Goal: Task Accomplishment & Management: Use online tool/utility

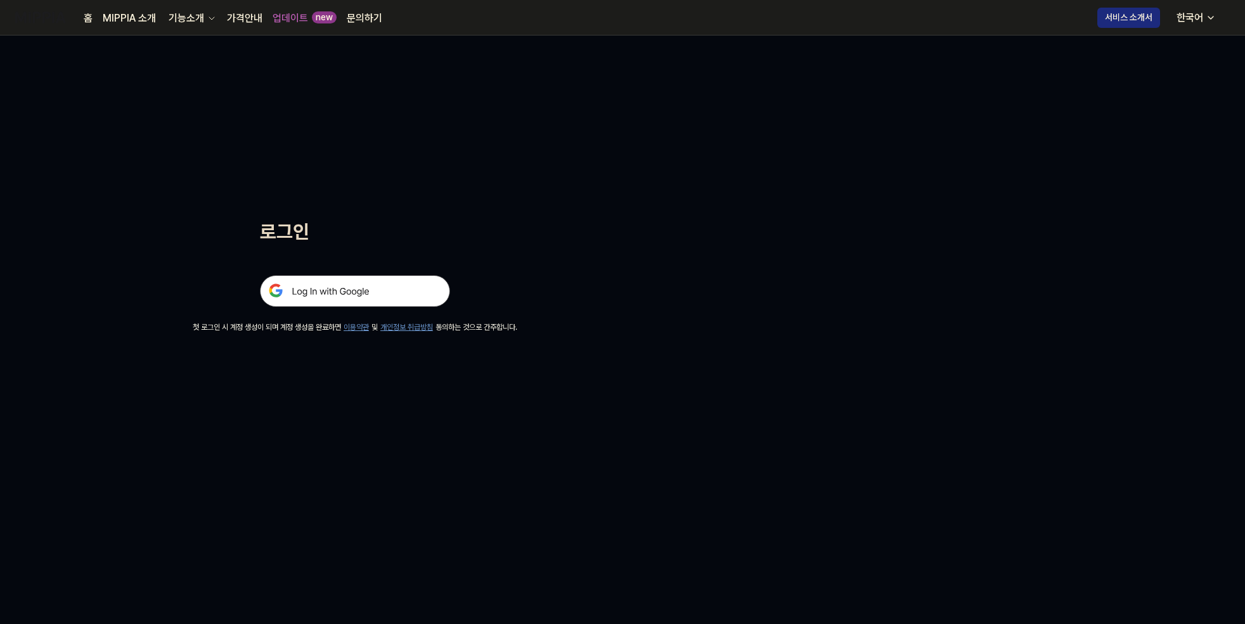
click at [364, 294] on img at bounding box center [355, 291] width 190 height 32
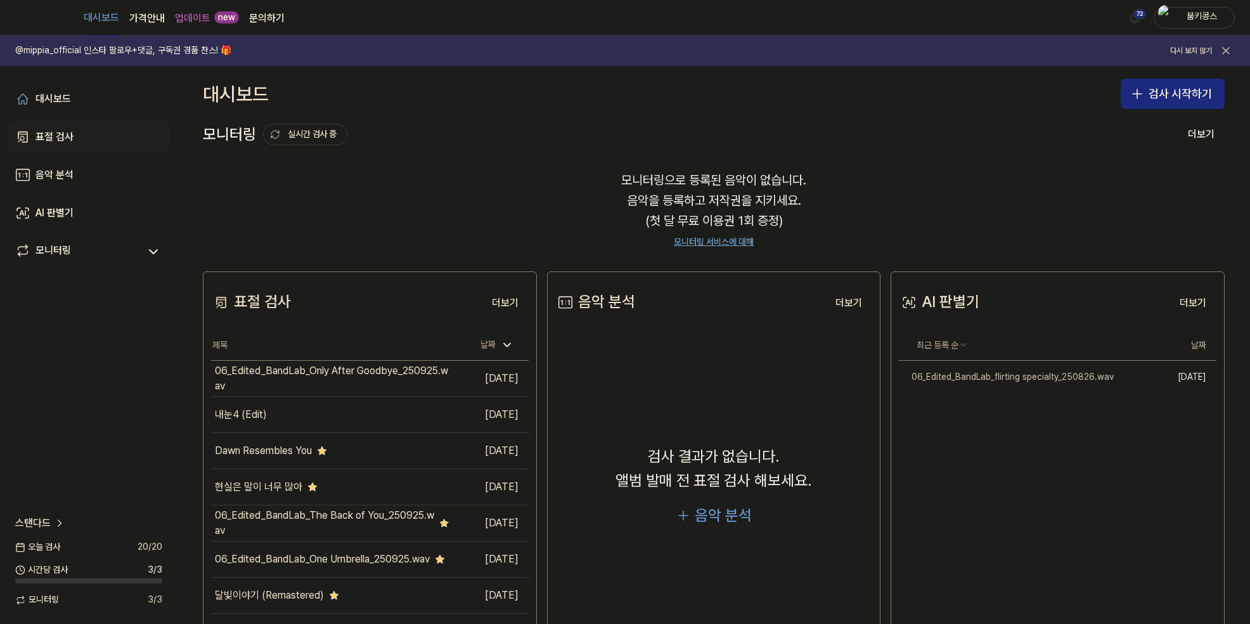
click at [114, 135] on link "표절 검사" at bounding box center [89, 137] width 162 height 30
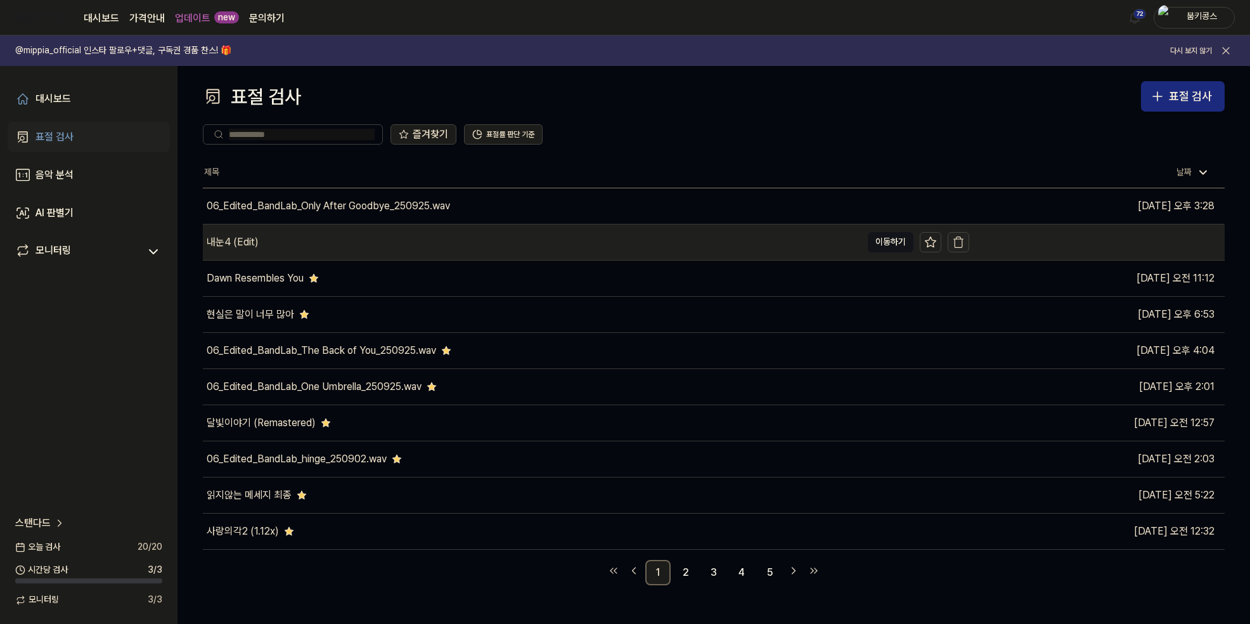
click at [958, 242] on icon "button" at bounding box center [958, 242] width 13 height 13
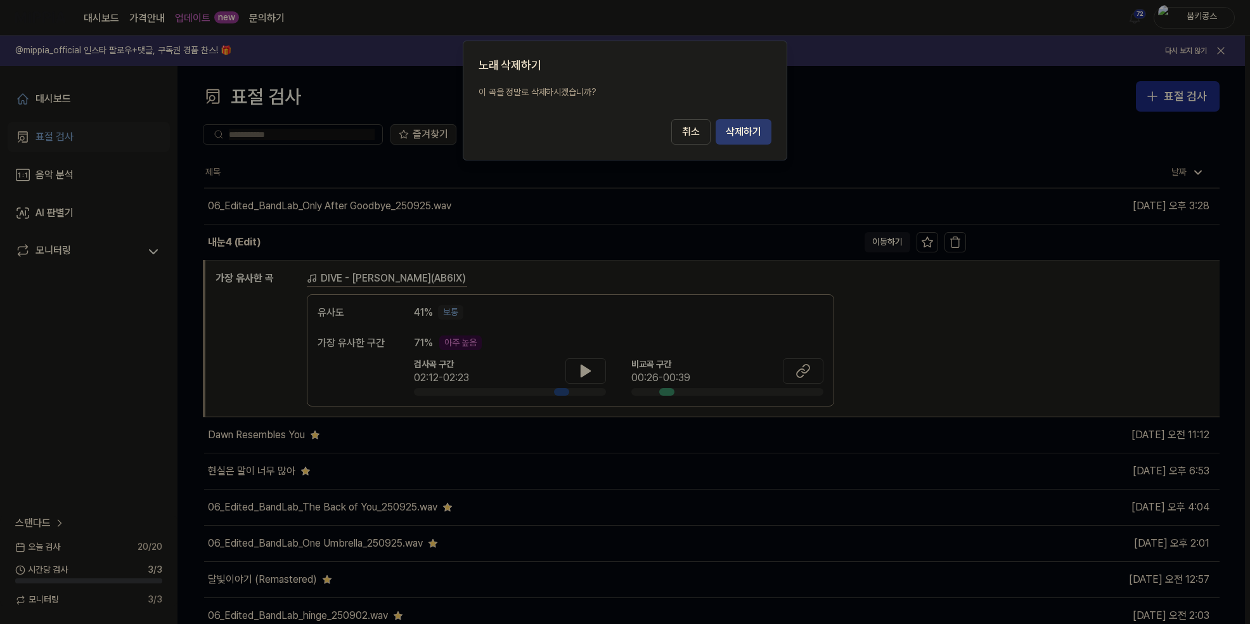
click at [741, 130] on button "삭제하기" at bounding box center [744, 131] width 56 height 25
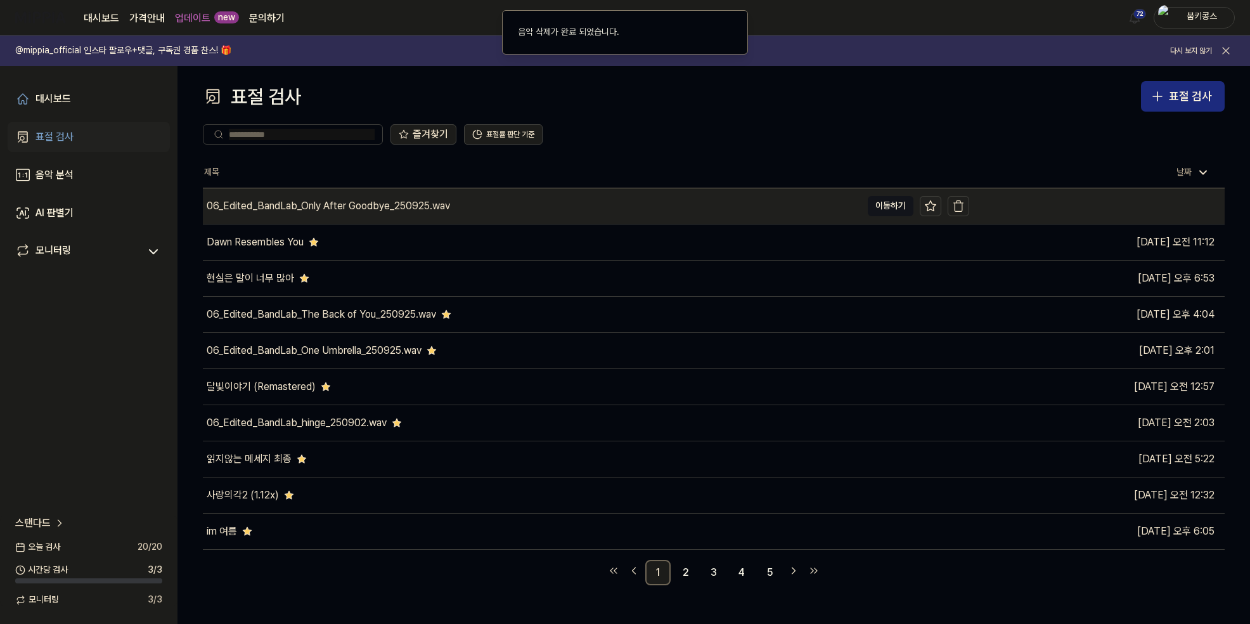
click at [931, 200] on icon at bounding box center [931, 206] width 13 height 13
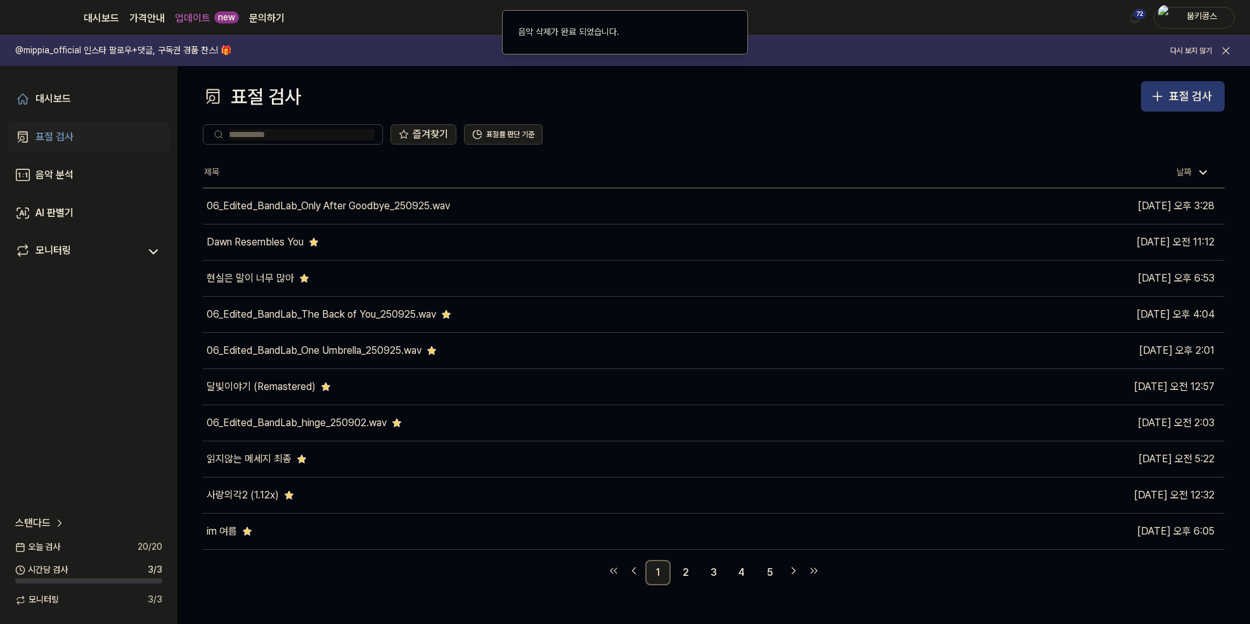
click at [1181, 94] on div "표절 검사" at bounding box center [1190, 97] width 43 height 18
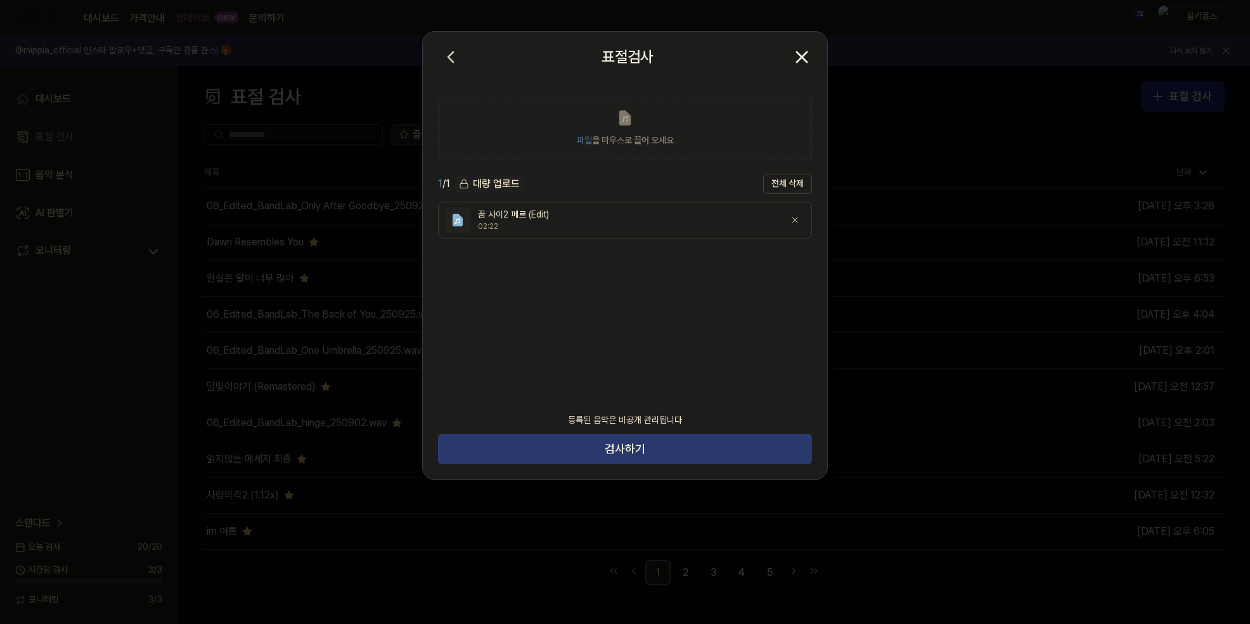
click at [633, 453] on button "검사하기" at bounding box center [625, 449] width 374 height 30
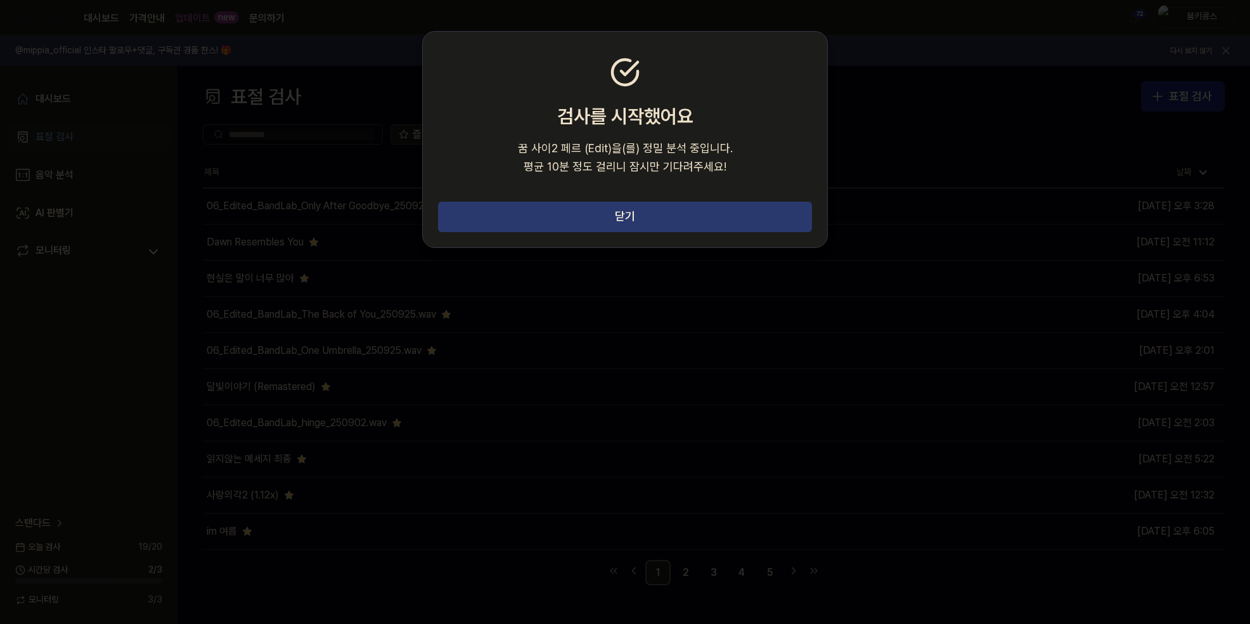
click at [691, 211] on button "닫기" at bounding box center [625, 217] width 374 height 30
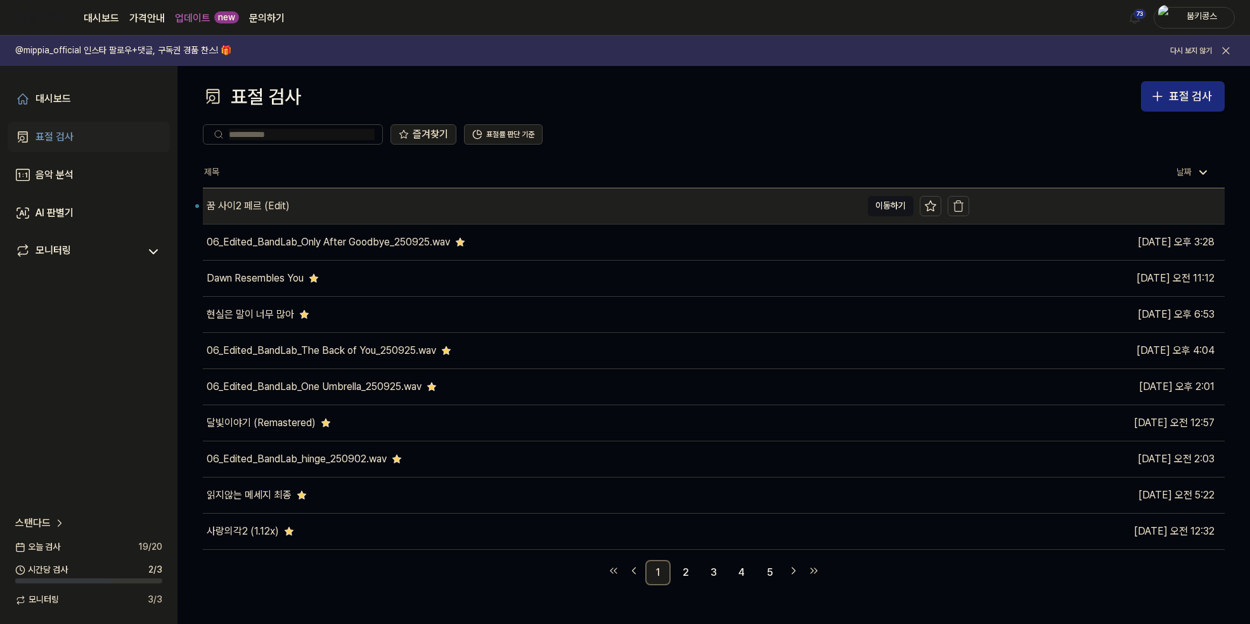
click at [319, 200] on div "꿈 사이2 페르 (Edit)" at bounding box center [532, 206] width 659 height 36
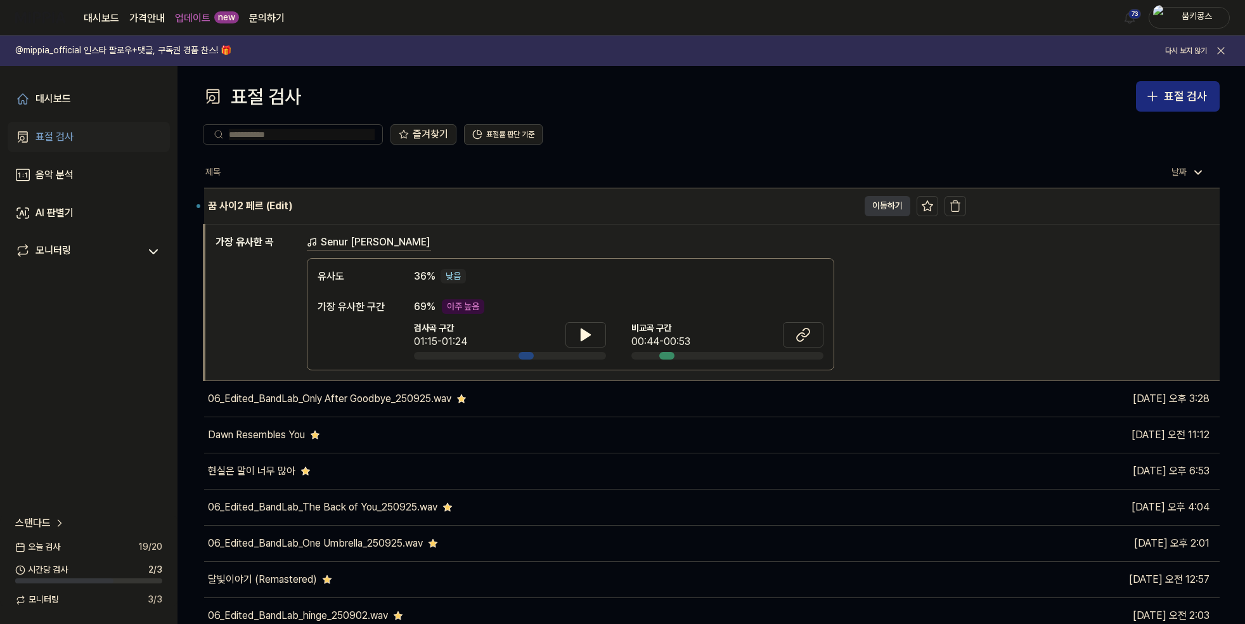
click at [893, 200] on button "이동하기" at bounding box center [888, 206] width 46 height 20
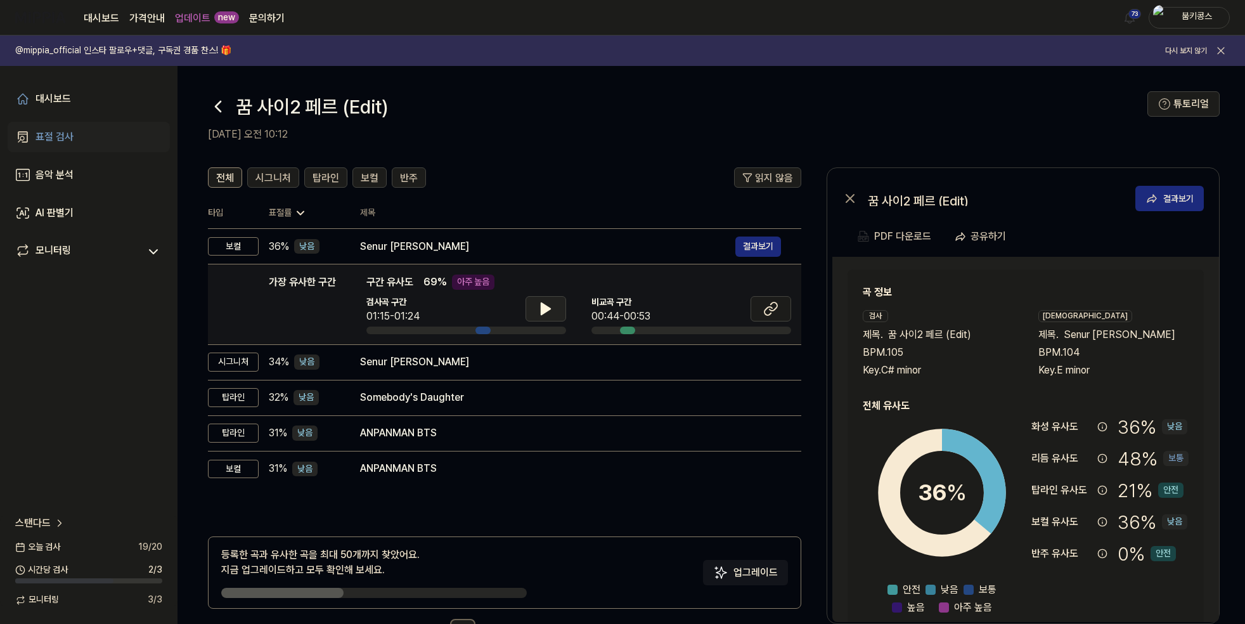
click at [546, 314] on icon at bounding box center [545, 308] width 15 height 15
click at [547, 314] on icon at bounding box center [548, 309] width 3 height 10
click at [779, 313] on button at bounding box center [771, 308] width 41 height 25
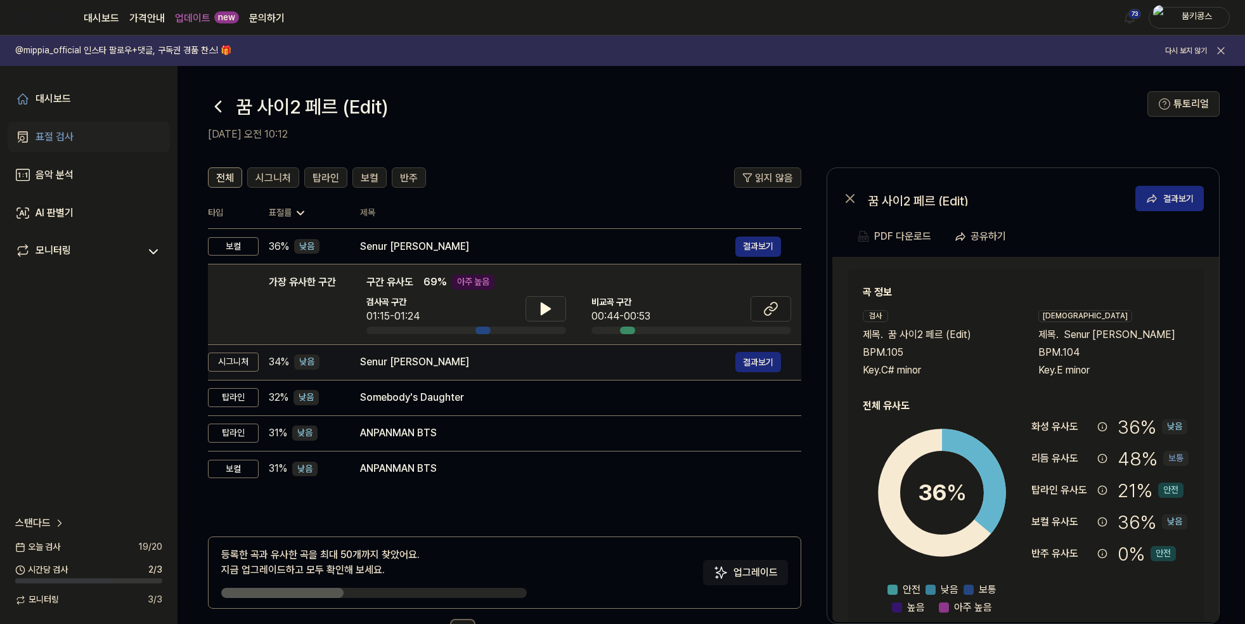
click at [499, 369] on div "Senur [PERSON_NAME]" at bounding box center [547, 361] width 375 height 15
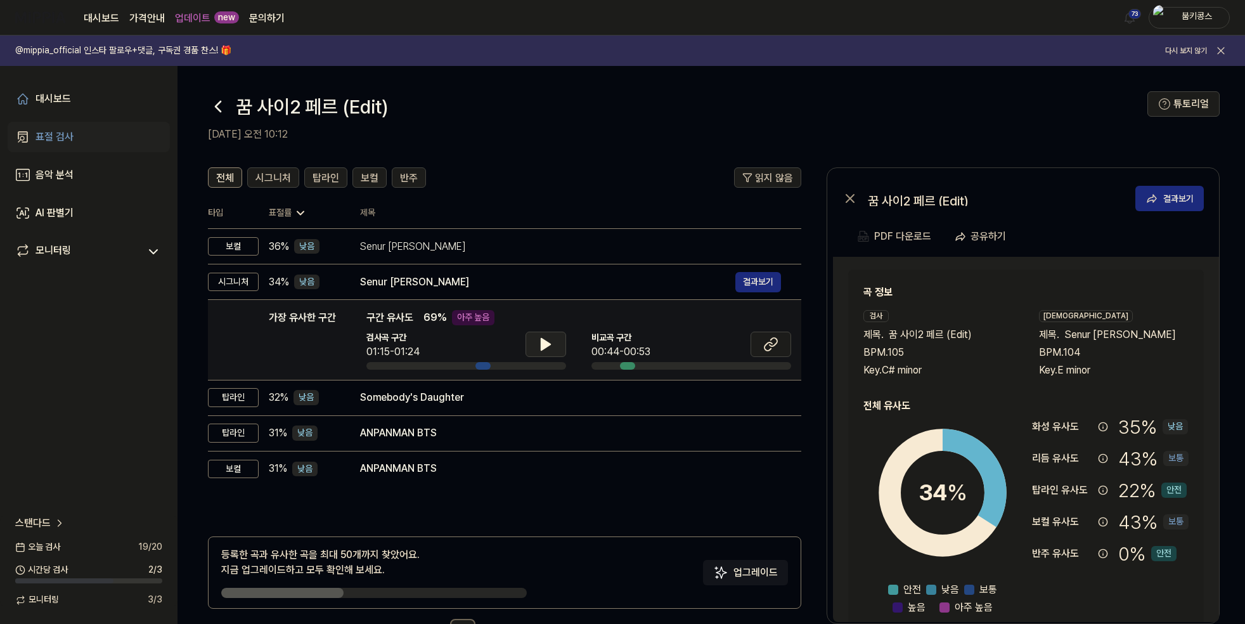
click at [536, 352] on button at bounding box center [546, 344] width 41 height 25
click at [550, 347] on icon at bounding box center [545, 344] width 15 height 15
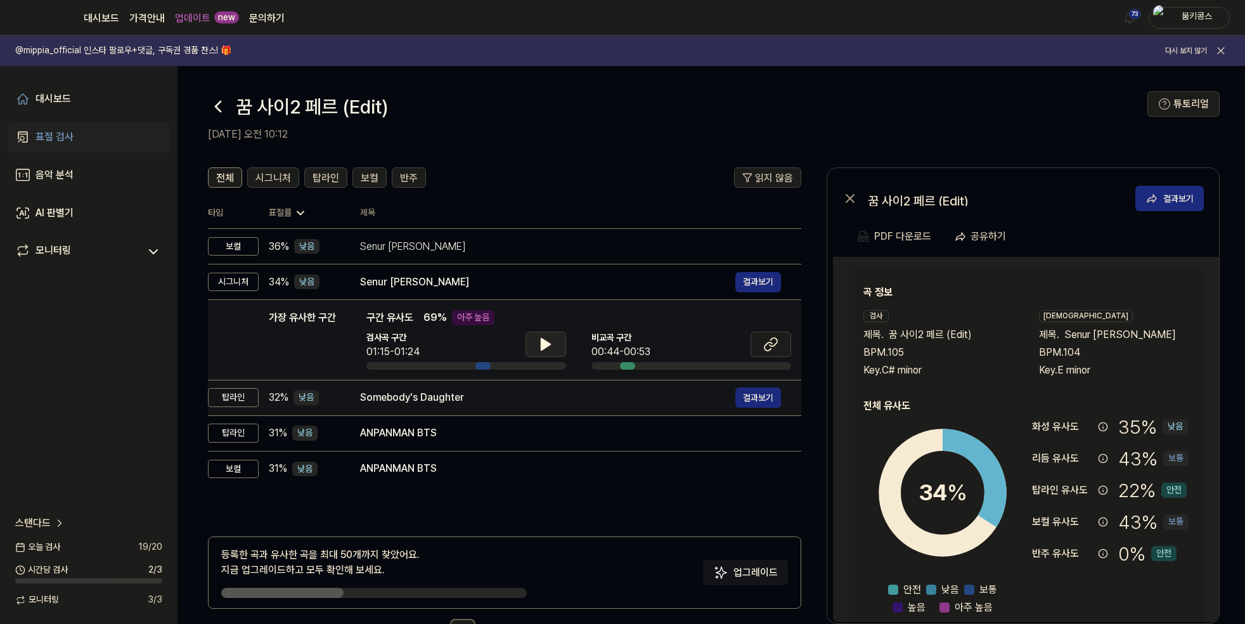
click at [495, 396] on div "Somebody's Daughter" at bounding box center [547, 397] width 375 height 15
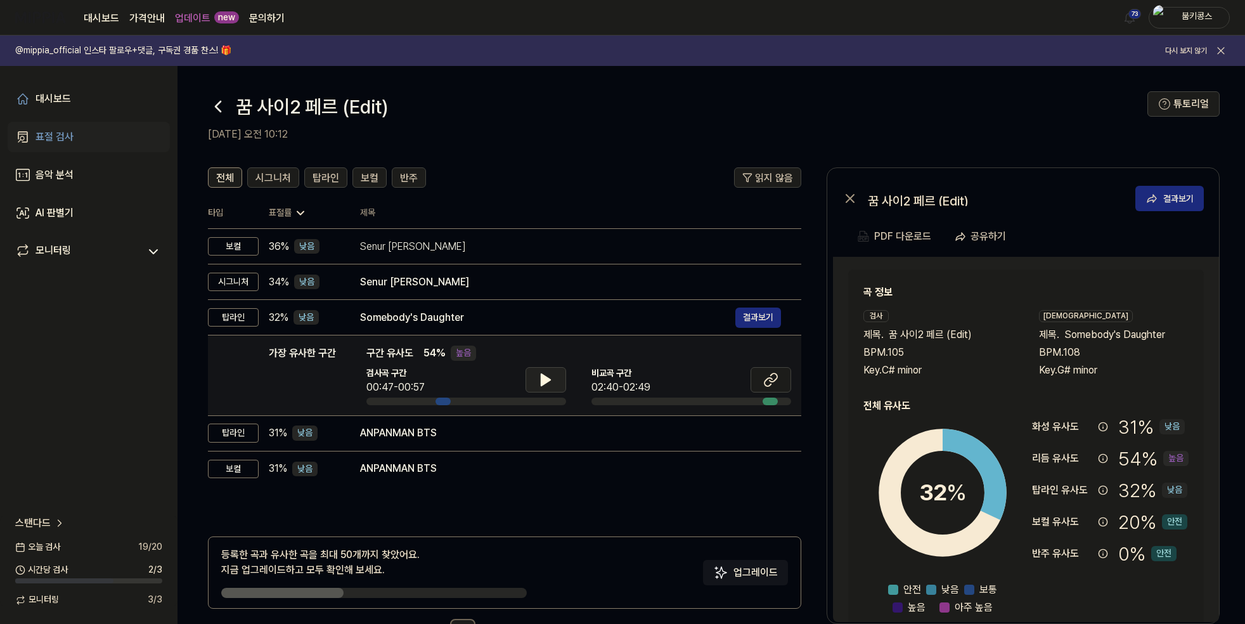
click at [537, 382] on button at bounding box center [546, 379] width 41 height 25
click at [536, 382] on button at bounding box center [546, 379] width 41 height 25
click at [772, 380] on icon at bounding box center [770, 379] width 15 height 15
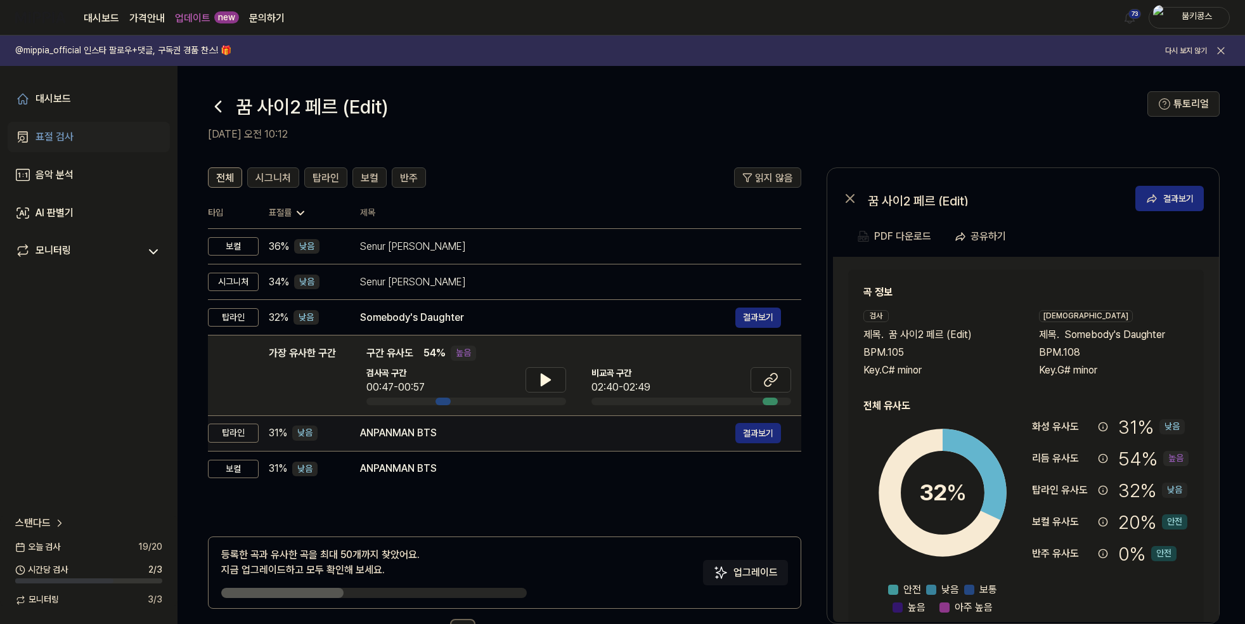
click at [464, 423] on div "ANPANMAN BTS 결과보기" at bounding box center [570, 433] width 421 height 20
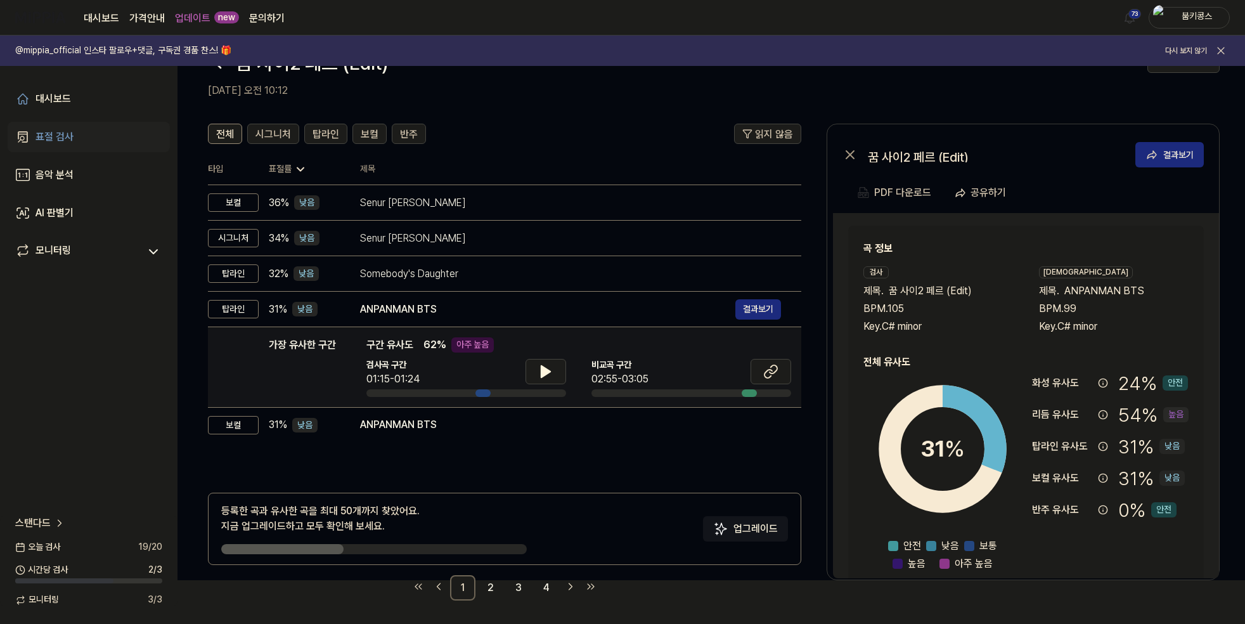
scroll to position [46, 0]
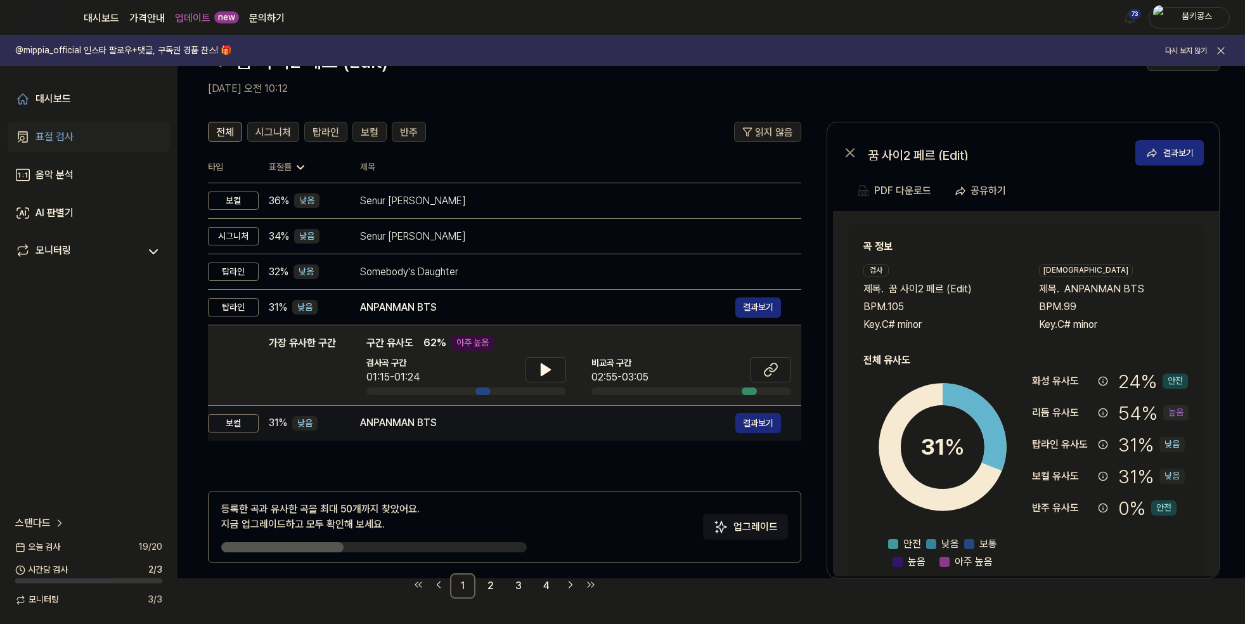
click at [480, 426] on div "ANPANMAN BTS" at bounding box center [547, 422] width 375 height 15
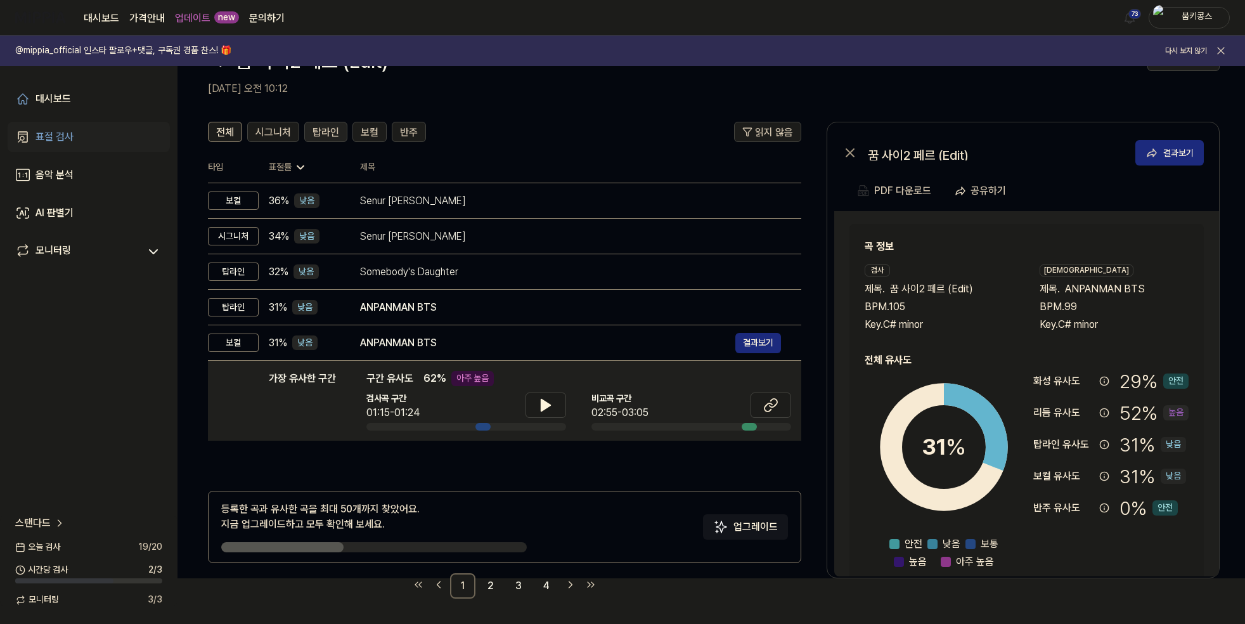
click at [334, 123] on button "탑라인" at bounding box center [325, 132] width 43 height 20
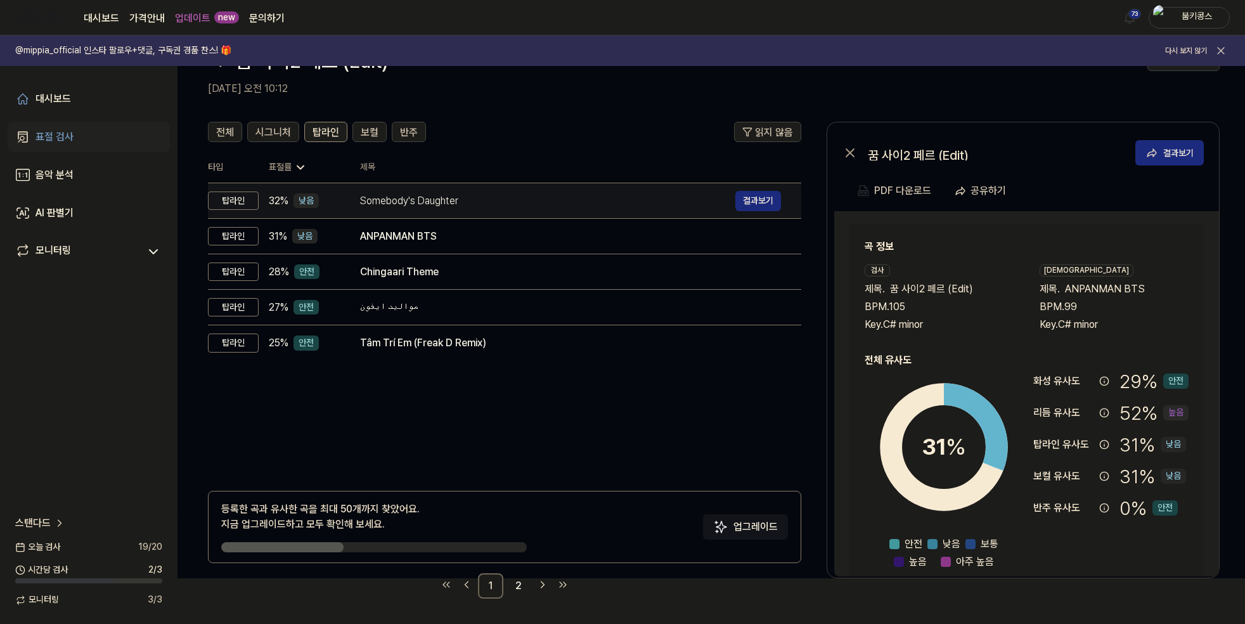
click at [377, 205] on div "Somebody's Daughter" at bounding box center [547, 200] width 375 height 15
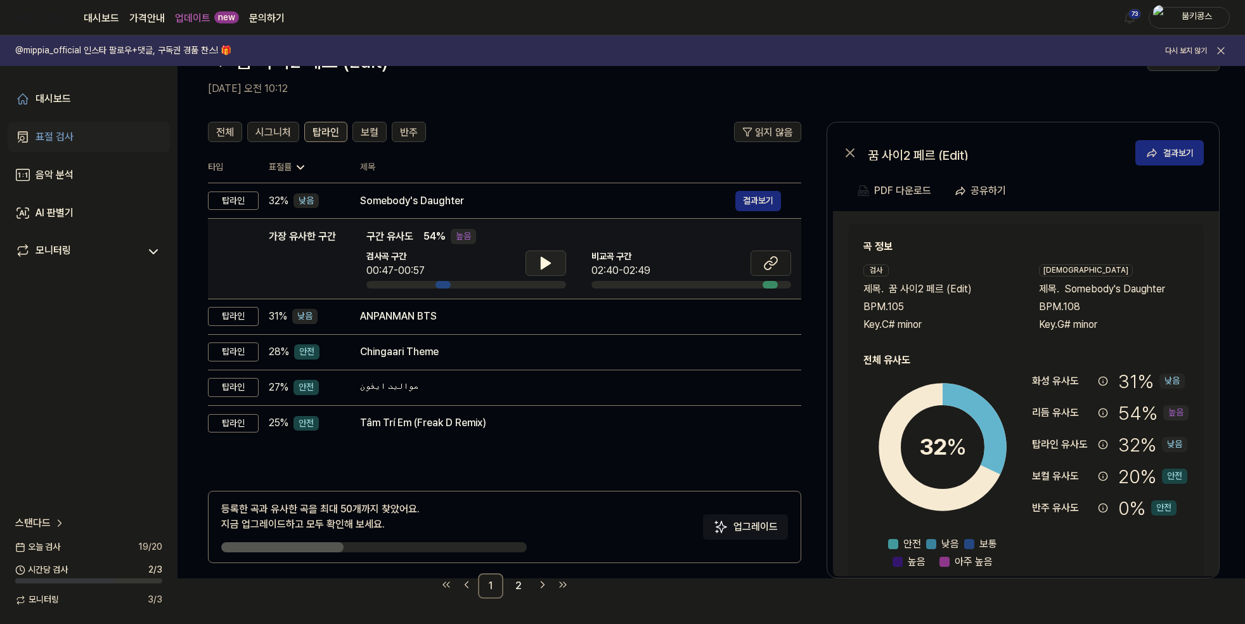
click at [538, 263] on icon at bounding box center [545, 263] width 15 height 15
click at [328, 131] on span "탑라인" at bounding box center [326, 132] width 27 height 15
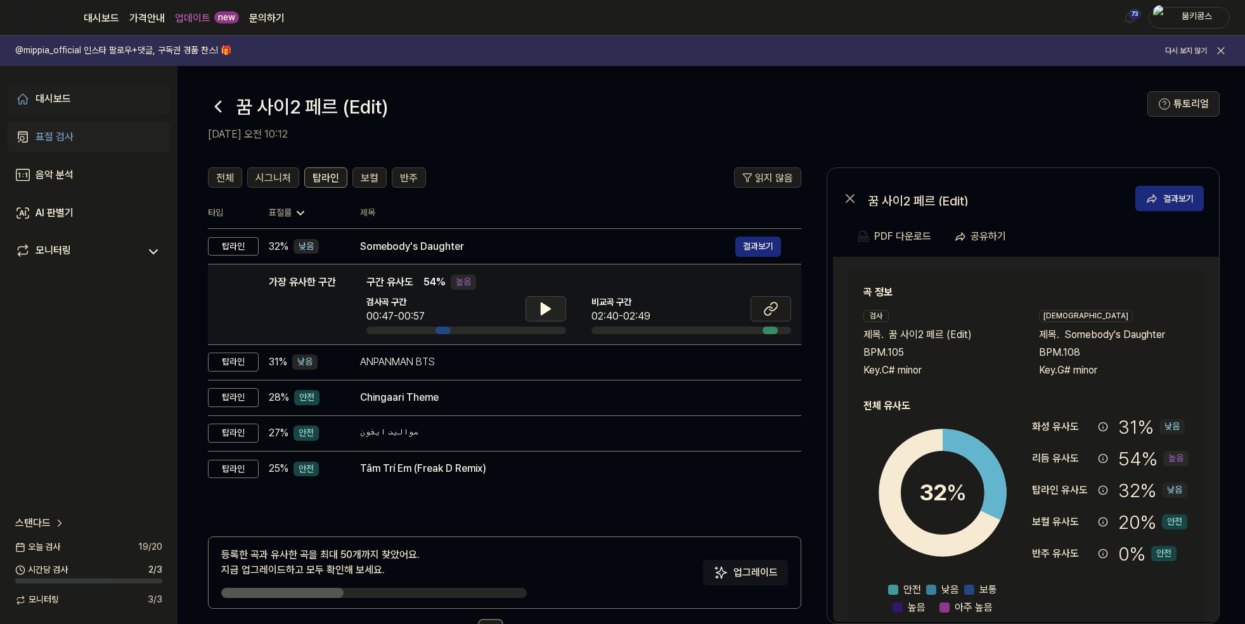
click at [67, 102] on div "대시보드" at bounding box center [54, 98] width 36 height 15
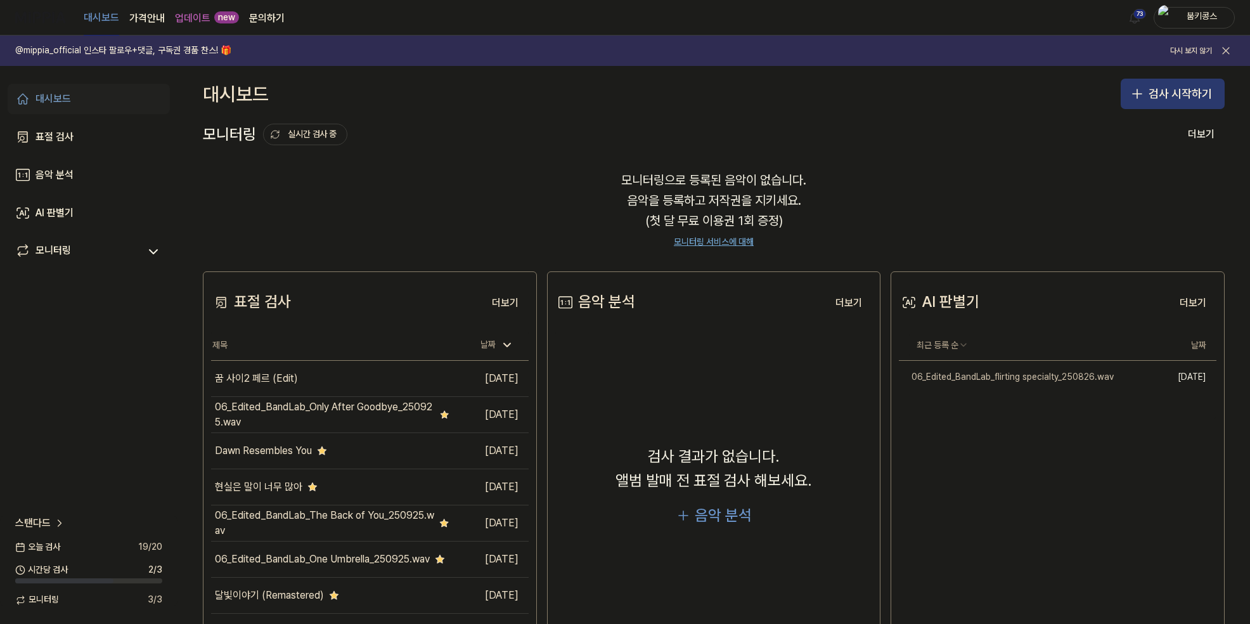
click at [1152, 83] on button "검사 시작하기" at bounding box center [1173, 94] width 104 height 30
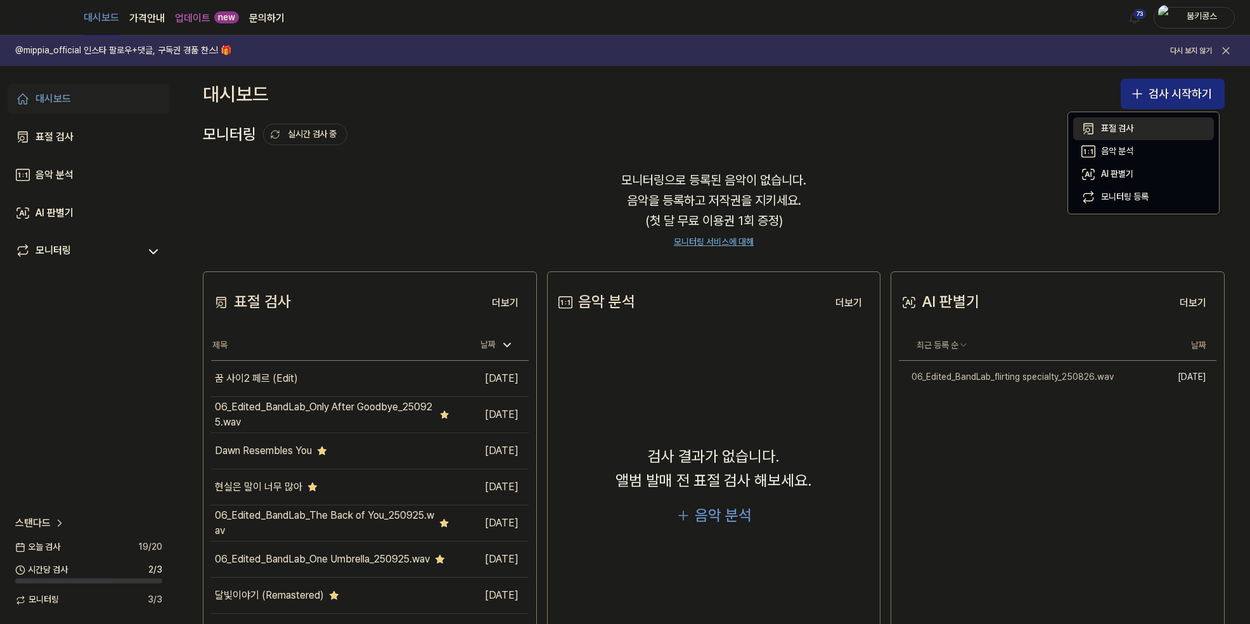
click at [1136, 126] on button "표절 검사" at bounding box center [1144, 128] width 141 height 23
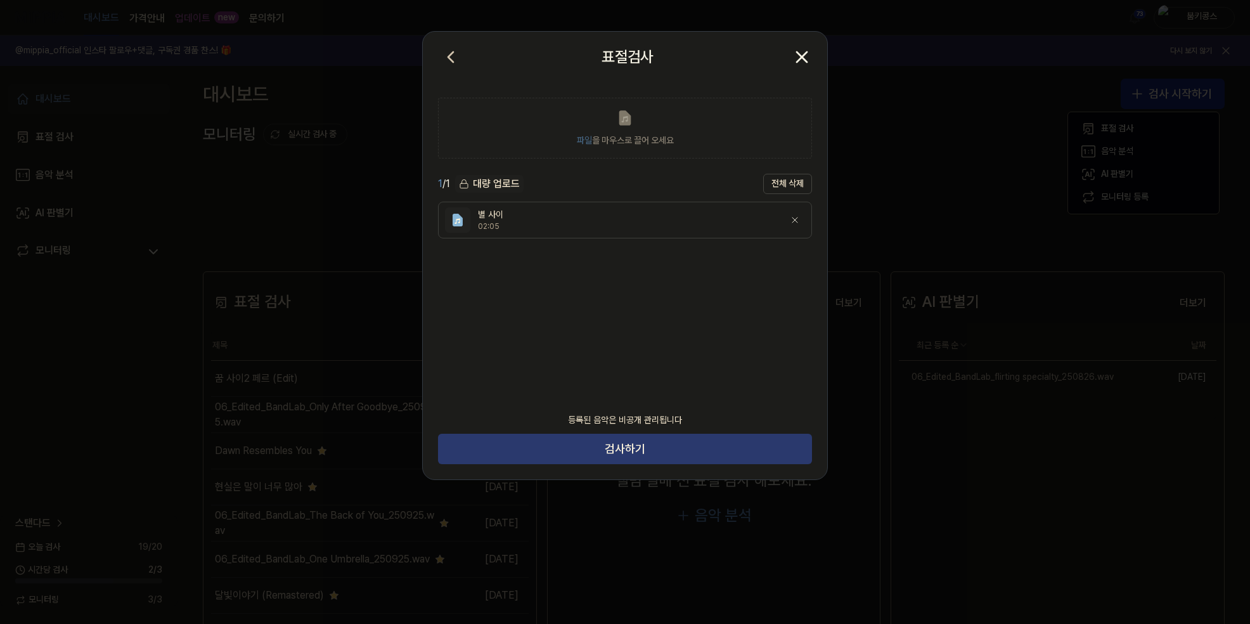
click at [609, 450] on button "검사하기" at bounding box center [625, 449] width 374 height 30
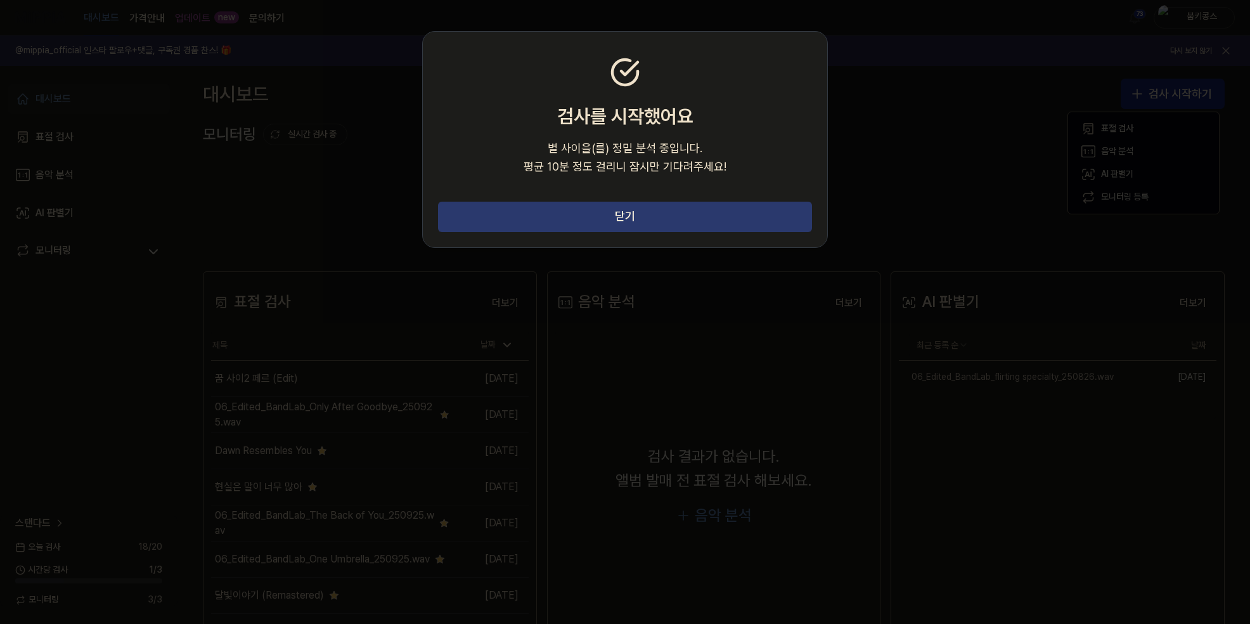
click at [665, 219] on button "닫기" at bounding box center [625, 217] width 374 height 30
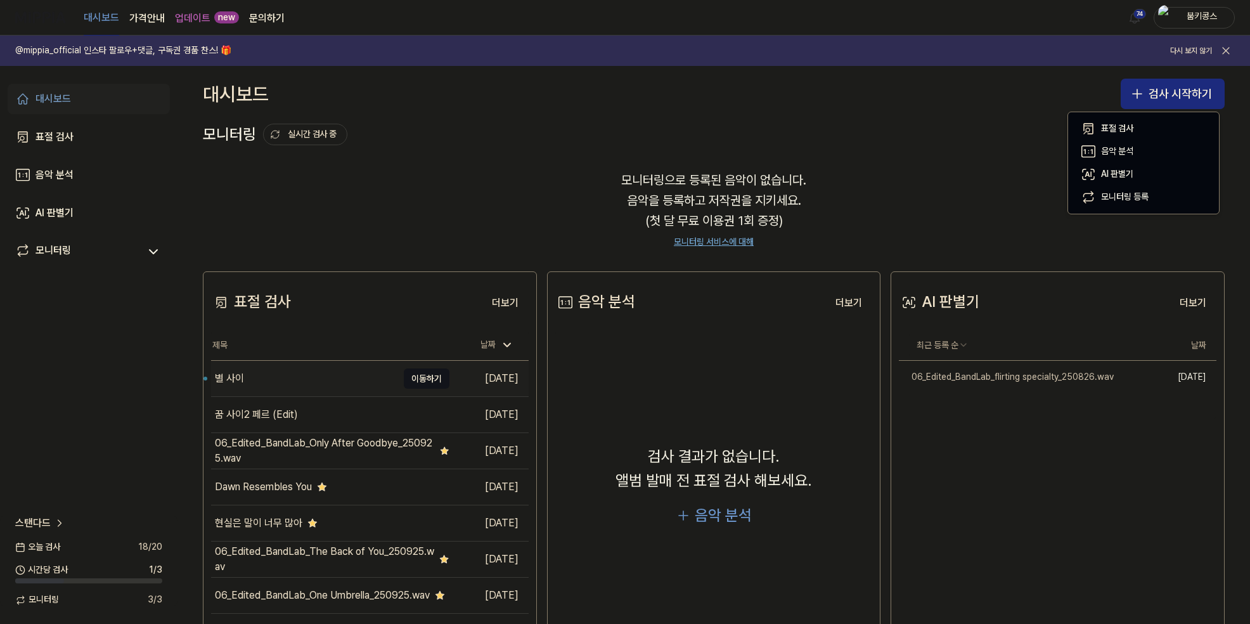
click at [307, 382] on div "별 사이" at bounding box center [304, 379] width 186 height 36
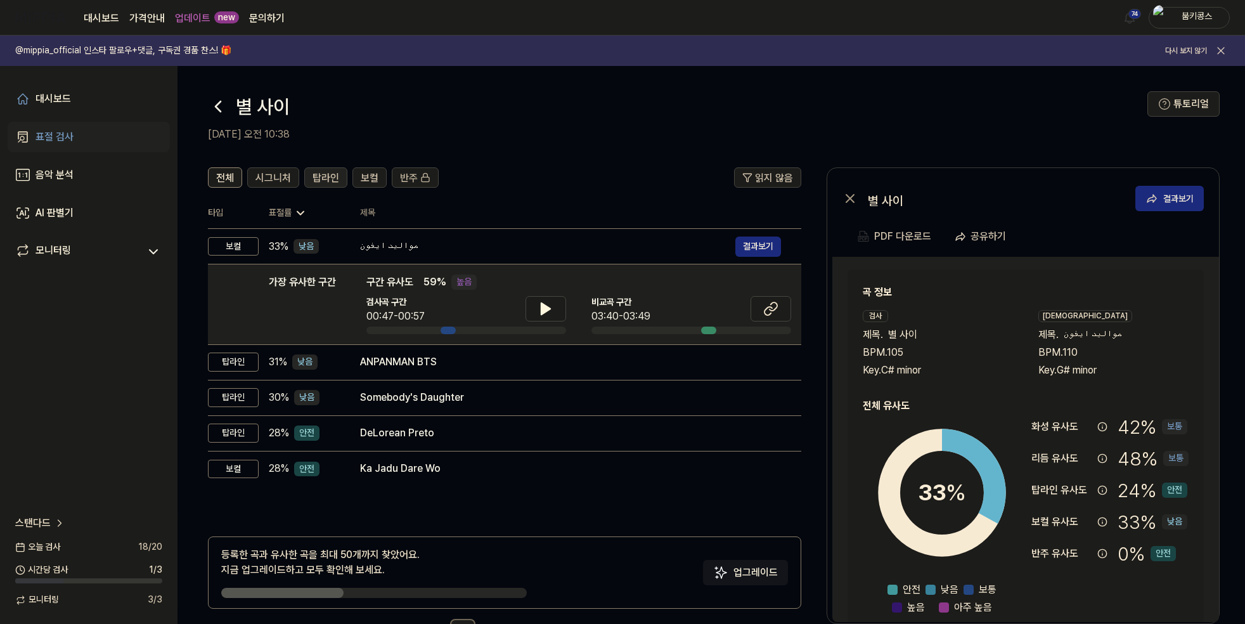
click at [328, 180] on span "탑라인" at bounding box center [326, 178] width 27 height 15
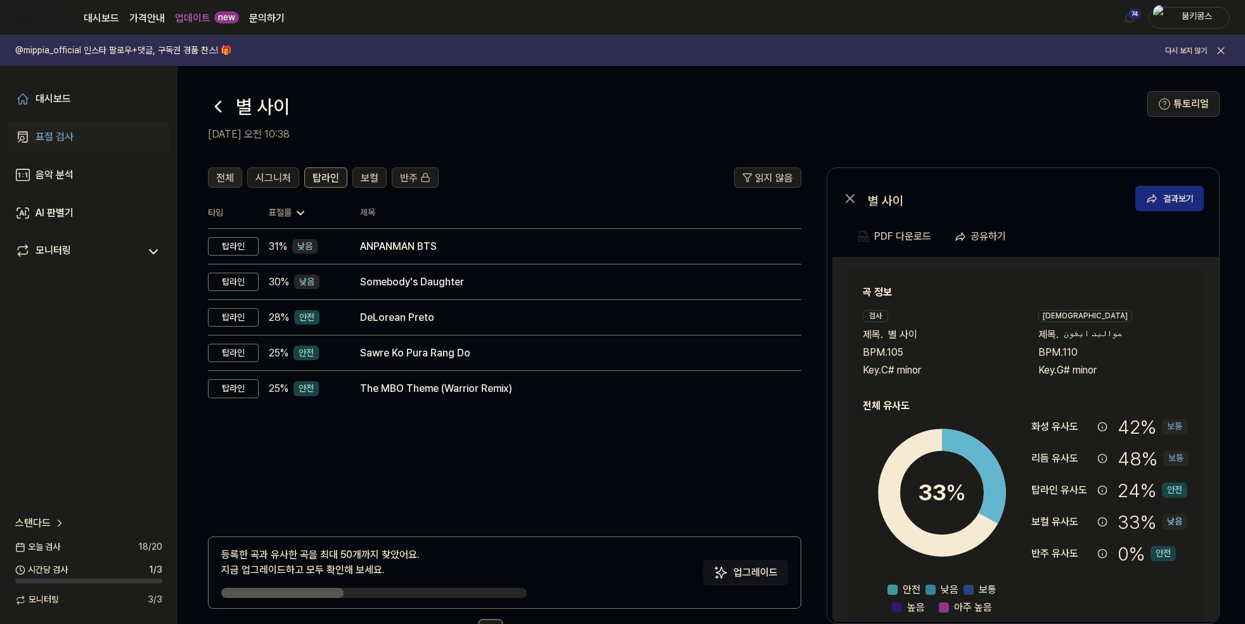
click at [224, 182] on span "전체" at bounding box center [225, 178] width 18 height 15
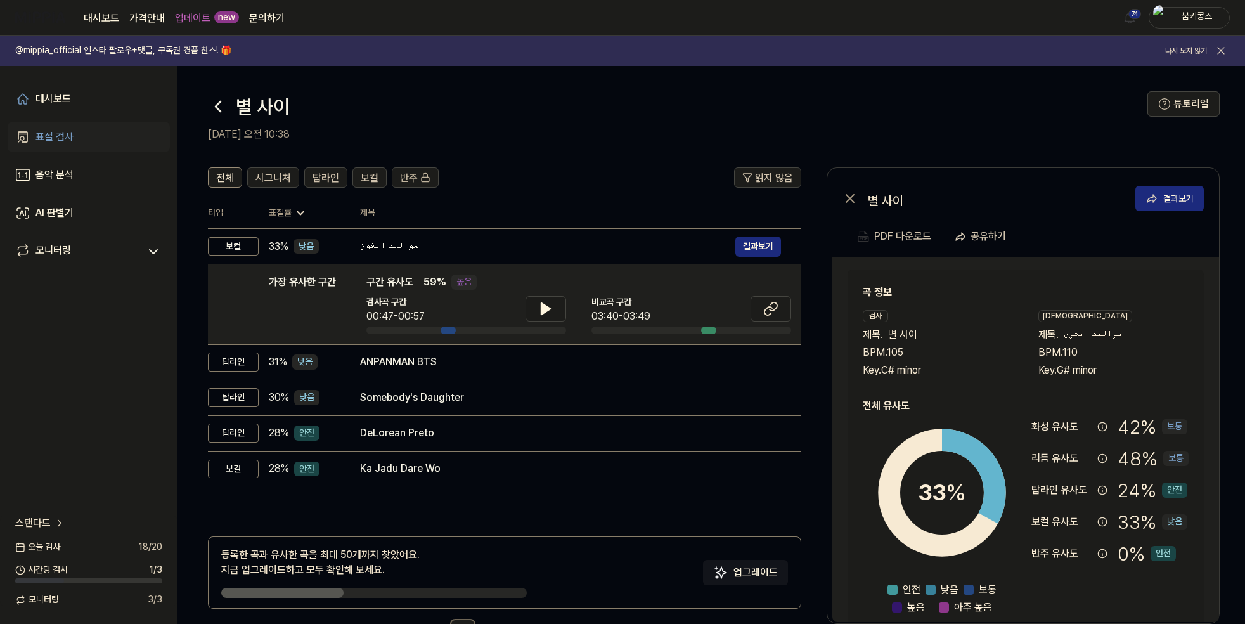
click at [221, 112] on icon at bounding box center [218, 106] width 20 height 20
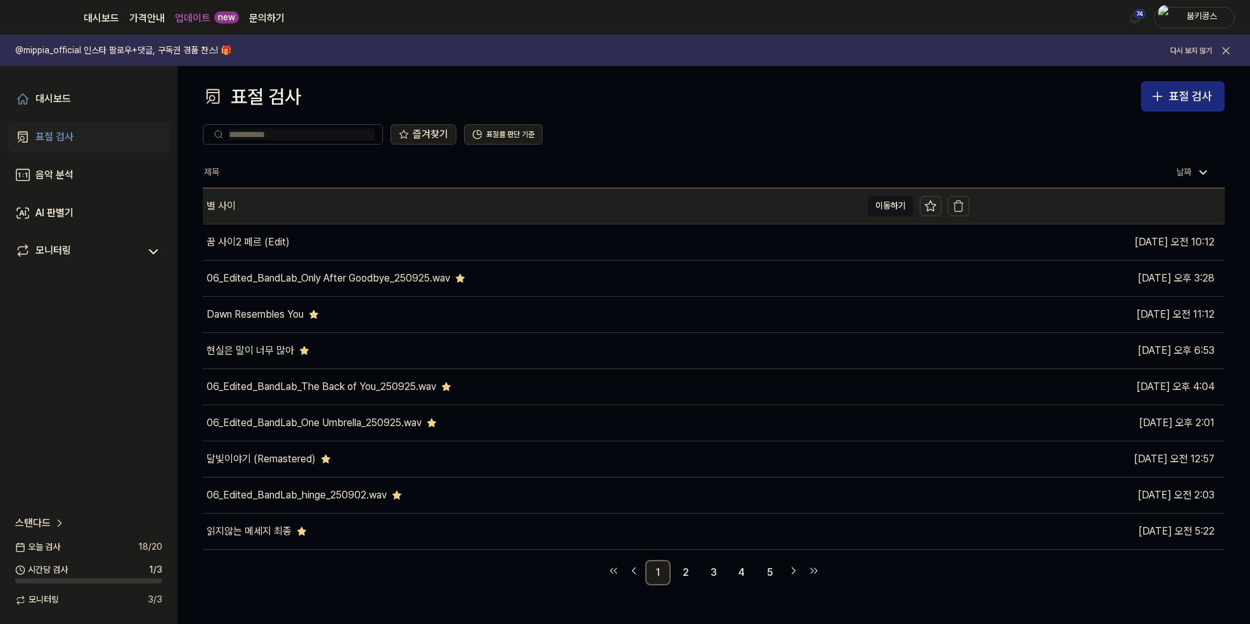
click at [933, 205] on icon at bounding box center [931, 206] width 13 height 13
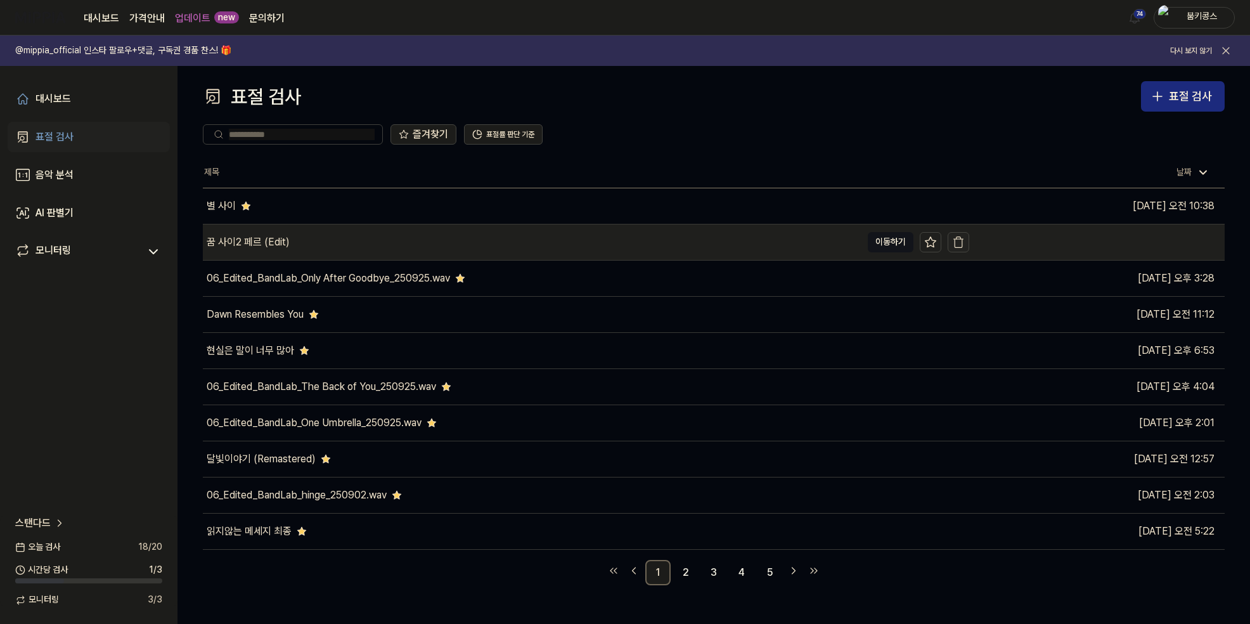
click at [961, 238] on icon "button" at bounding box center [958, 242] width 13 height 13
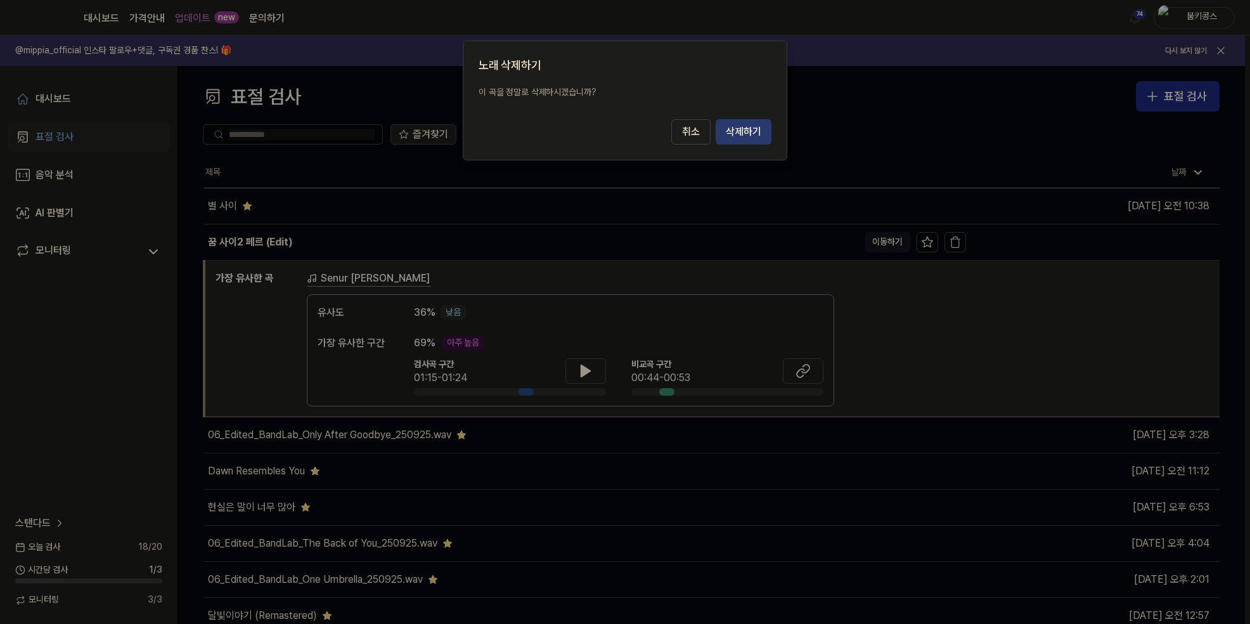
click at [742, 134] on button "삭제하기" at bounding box center [744, 131] width 56 height 25
